Goal: Navigation & Orientation: Find specific page/section

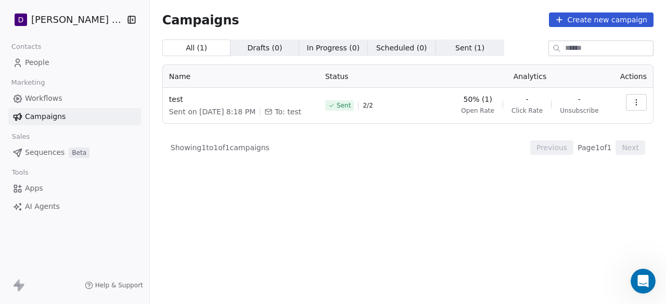
scroll to position [88, 0]
click at [32, 189] on span "Apps" at bounding box center [34, 188] width 18 height 11
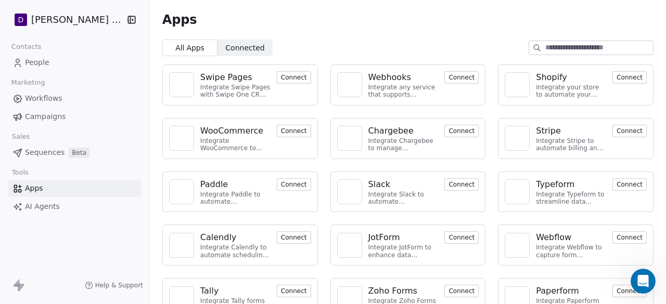
click at [245, 50] on span "Connected" at bounding box center [244, 48] width 39 height 11
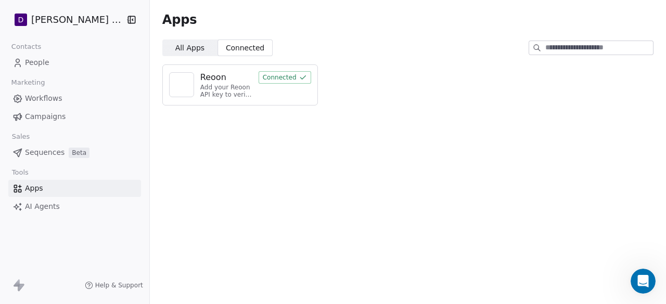
click at [181, 44] on span "All Apps" at bounding box center [189, 48] width 29 height 11
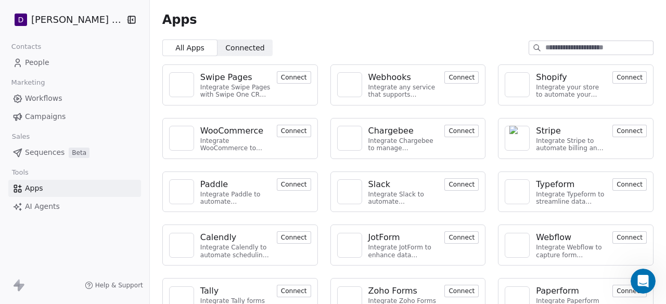
click at [88, 19] on html "D [PERSON_NAME] Nutrition Contacts People Marketing Workflows Campaigns Sales S…" at bounding box center [333, 152] width 666 height 304
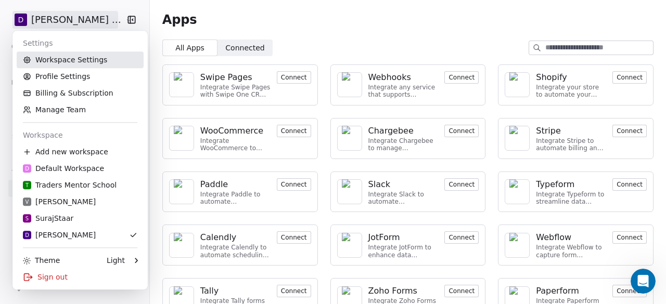
click at [97, 65] on link "Workspace Settings" at bounding box center [80, 59] width 127 height 17
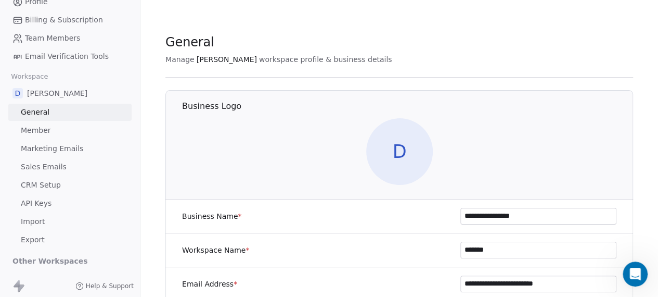
scroll to position [58, 0]
click at [51, 205] on link "API Keys" at bounding box center [69, 201] width 123 height 17
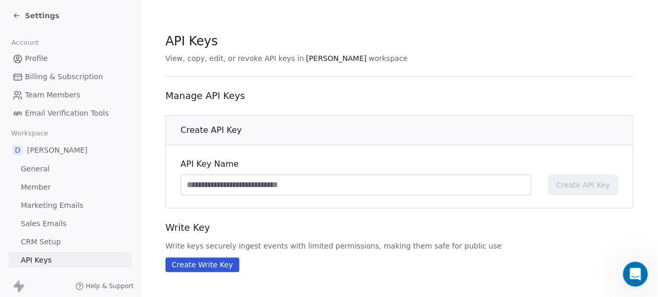
click at [21, 12] on div "Settings" at bounding box center [35, 15] width 47 height 10
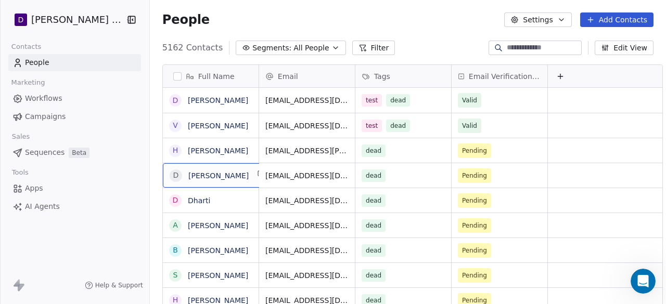
scroll to position [3, 0]
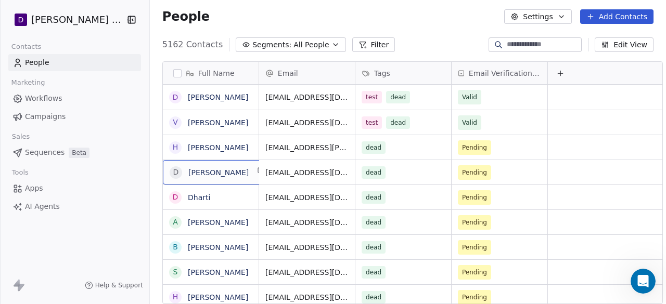
click at [212, 178] on div "d [PERSON_NAME]" at bounding box center [218, 172] width 111 height 24
click at [129, 149] on html "D [PERSON_NAME] Nutrition Contacts People Marketing Workflows Campaigns Sales S…" at bounding box center [333, 152] width 666 height 304
